Goal: Navigation & Orientation: Find specific page/section

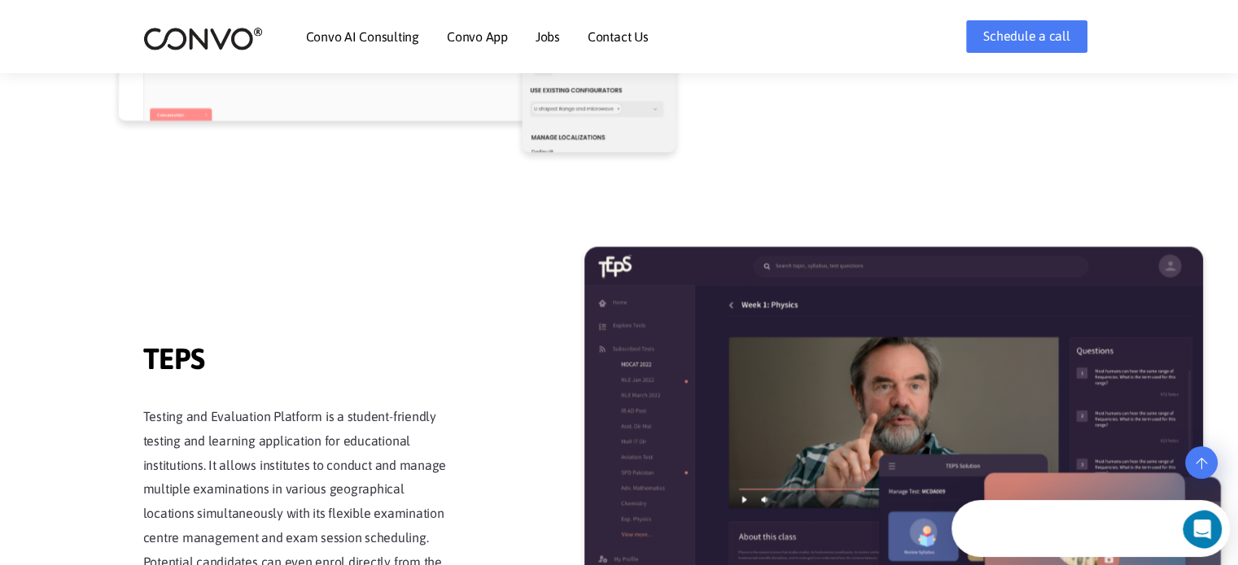
click at [541, 33] on link "Jobs" at bounding box center [547, 36] width 24 height 13
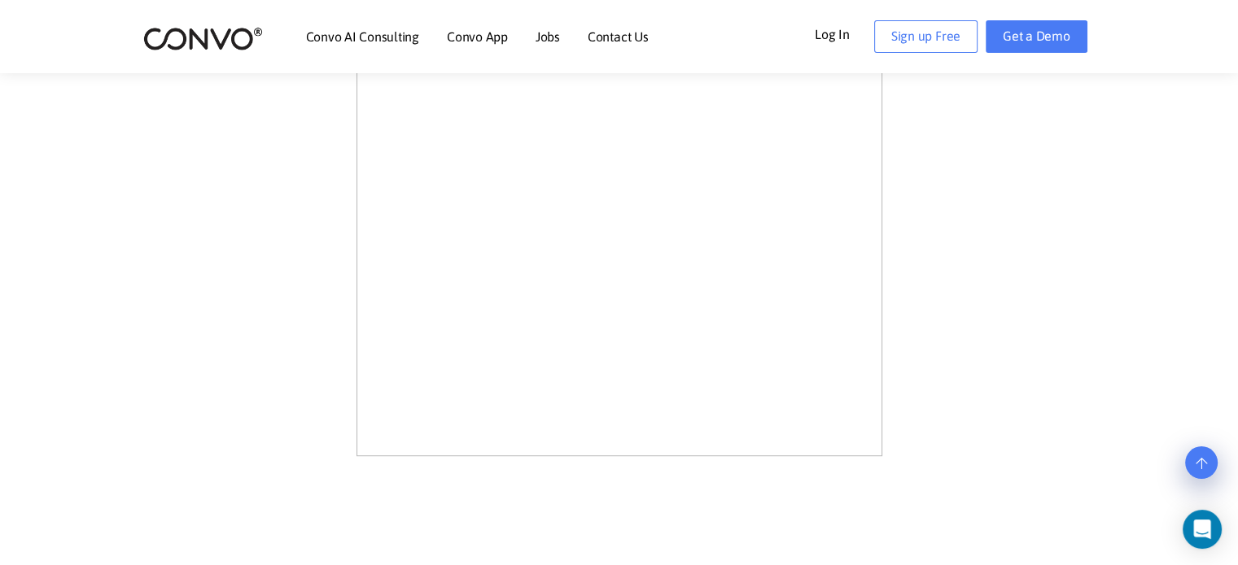
scroll to position [869, 0]
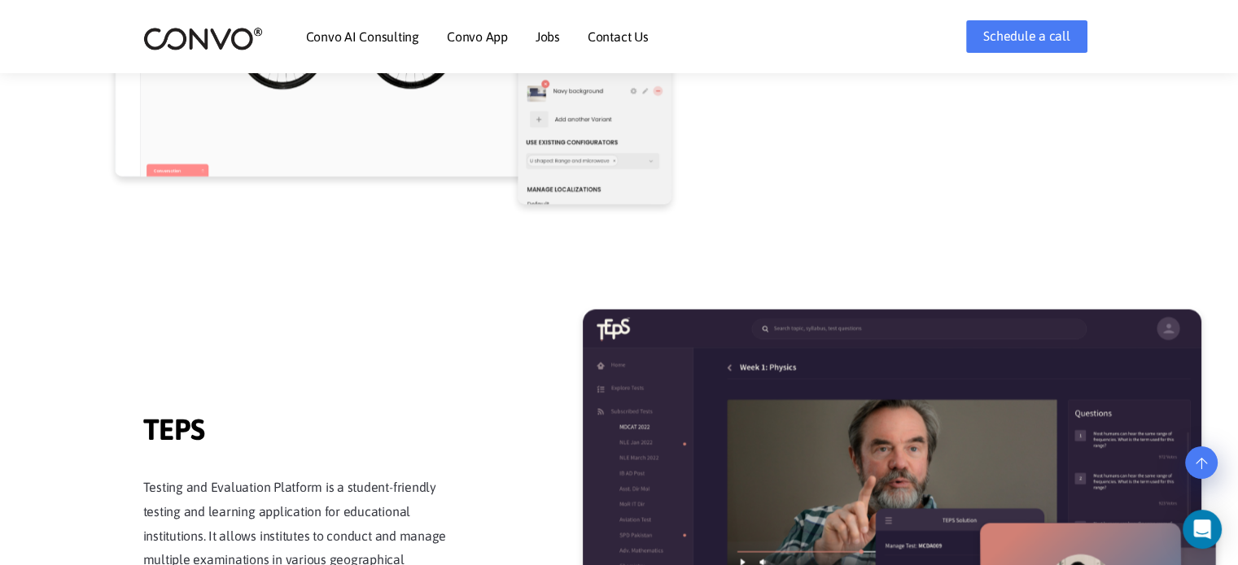
scroll to position [2490, 0]
